Goal: Task Accomplishment & Management: Complete application form

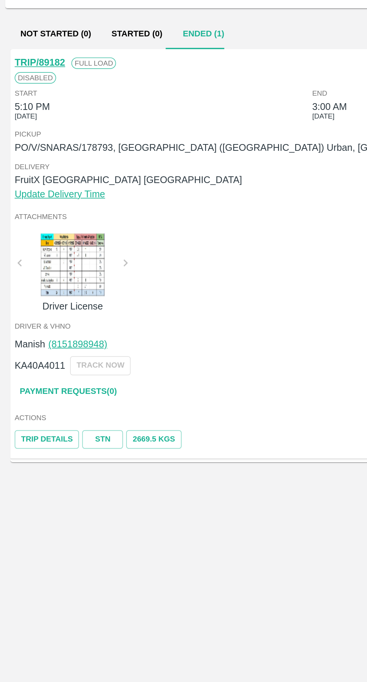
click at [39, 311] on link "Payment Requests( 0 )" at bounding box center [40, 309] width 63 height 13
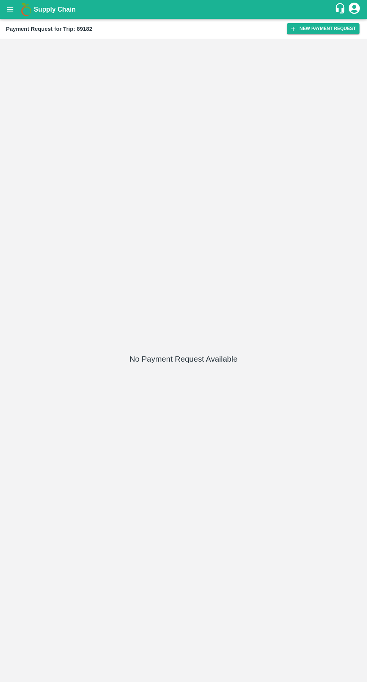
click at [325, 11] on h1 "Supply Chain" at bounding box center [184, 9] width 301 height 10
click at [331, 31] on button "New Payment Request" at bounding box center [323, 28] width 73 height 11
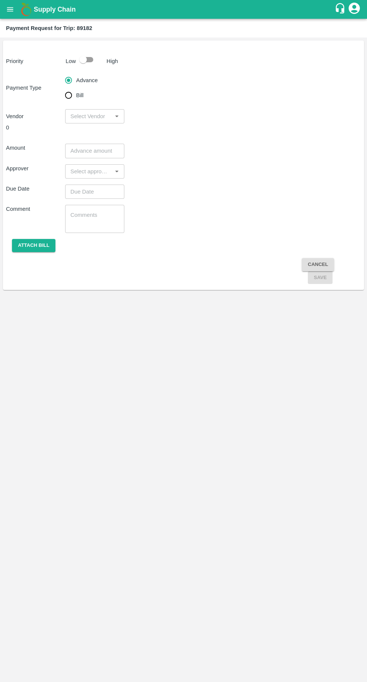
click at [68, 98] on input "Bill" at bounding box center [68, 95] width 15 height 15
radio input "true"
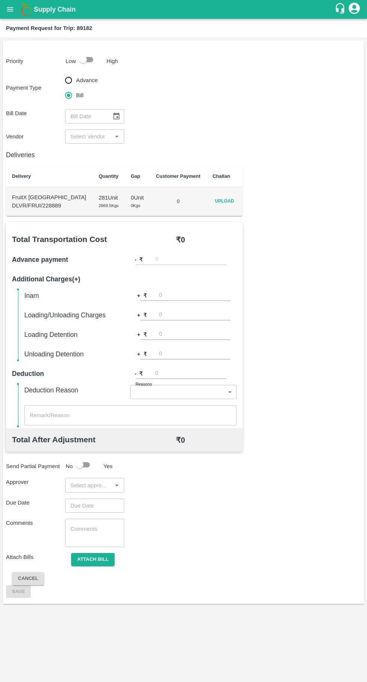
click at [225, 200] on span "Upload" at bounding box center [225, 201] width 24 height 11
click at [0, 0] on input "Upload" at bounding box center [0, 0] width 0 height 0
